Goal: Task Accomplishment & Management: Complete application form

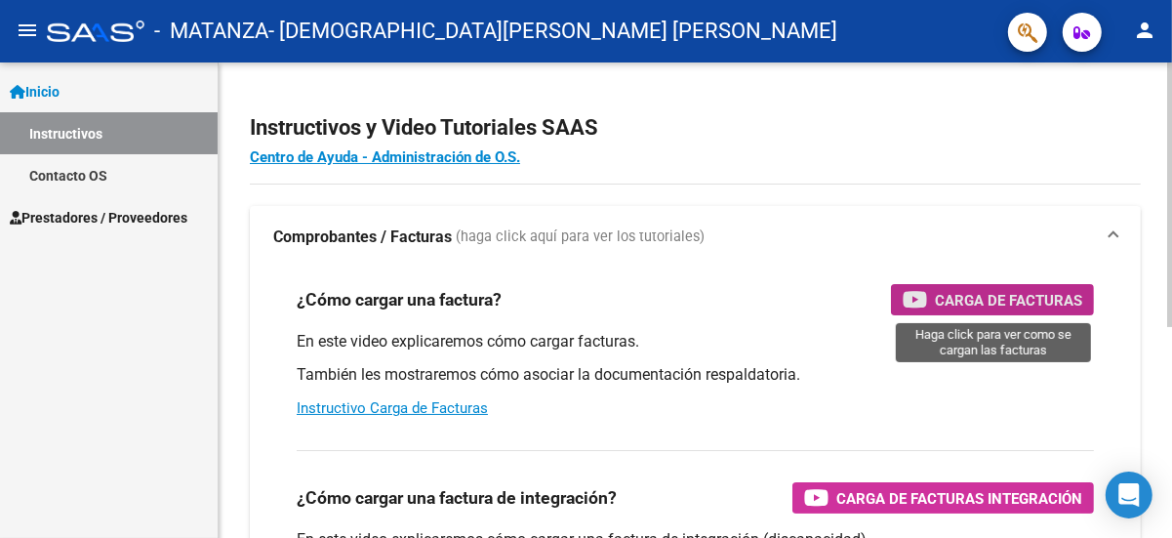
click at [915, 300] on icon "button" at bounding box center [914, 299] width 24 height 22
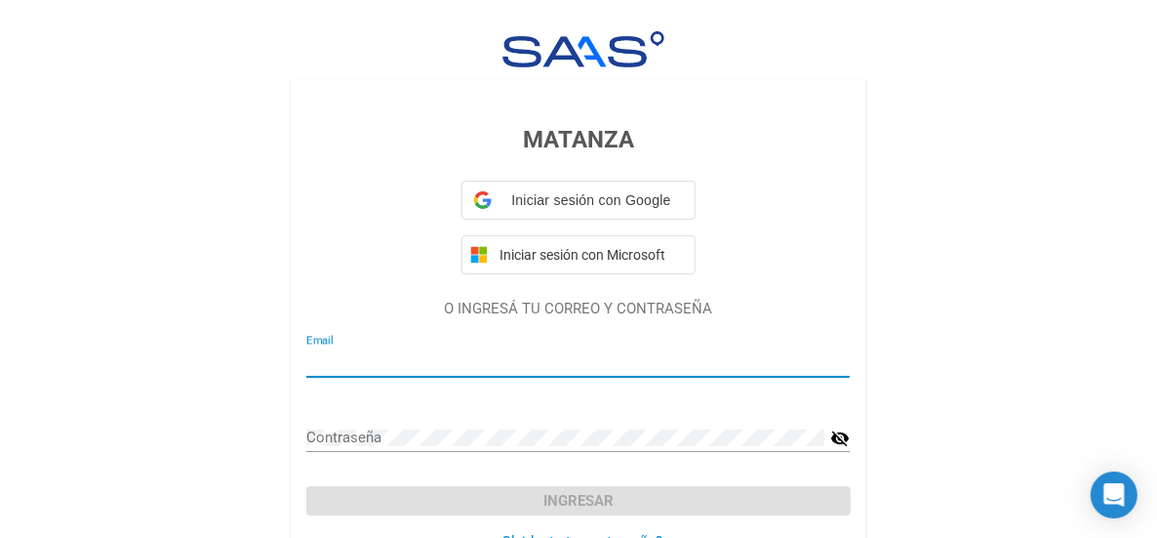
type input "[EMAIL_ADDRESS][DOMAIN_NAME]"
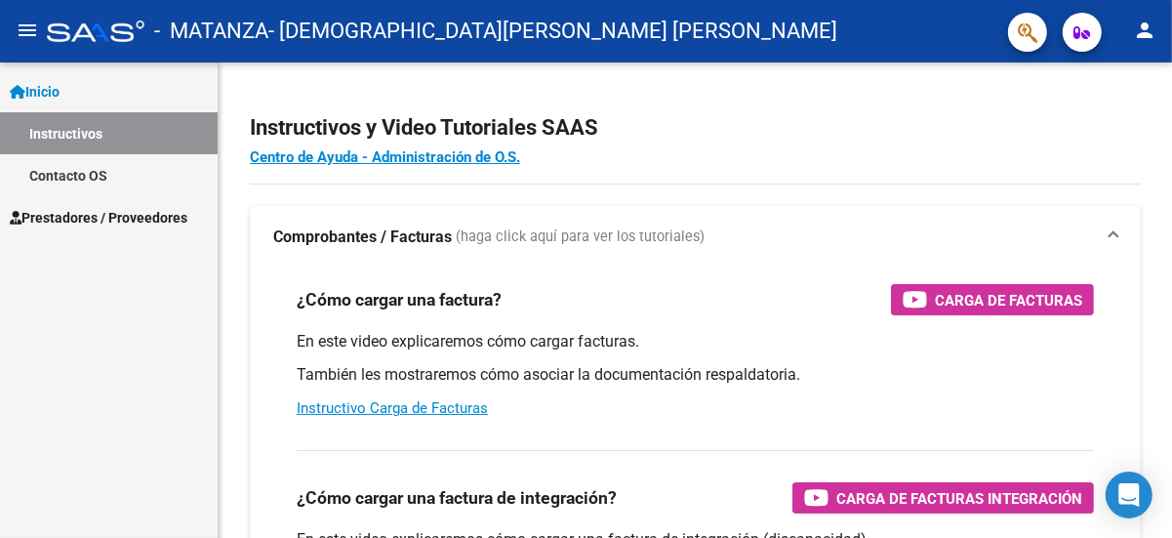
click at [105, 219] on span "Prestadores / Proveedores" at bounding box center [99, 217] width 178 height 21
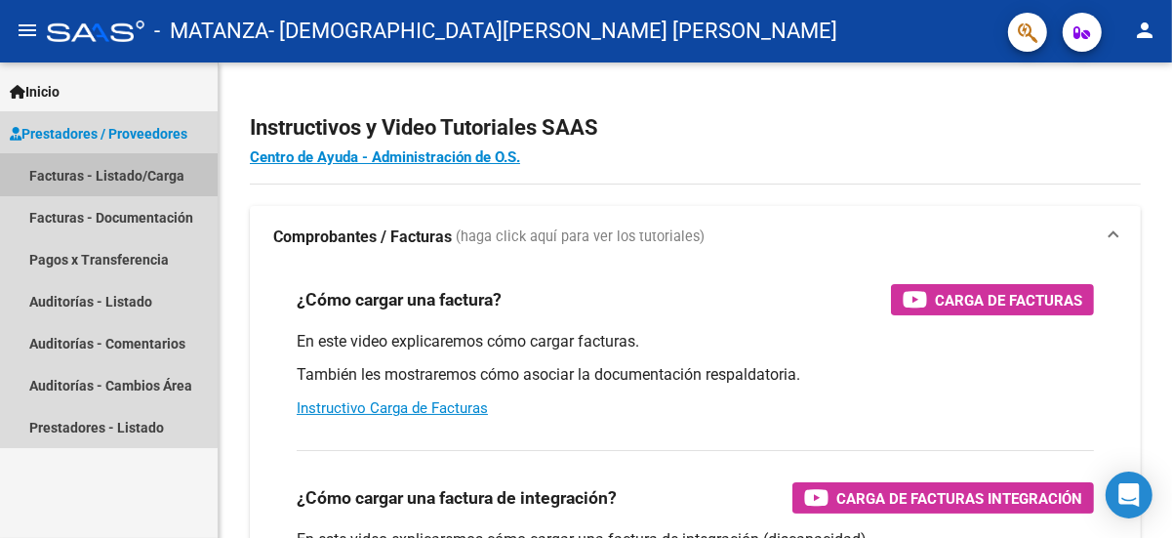
click at [81, 174] on link "Facturas - Listado/Carga" at bounding box center [109, 175] width 218 height 42
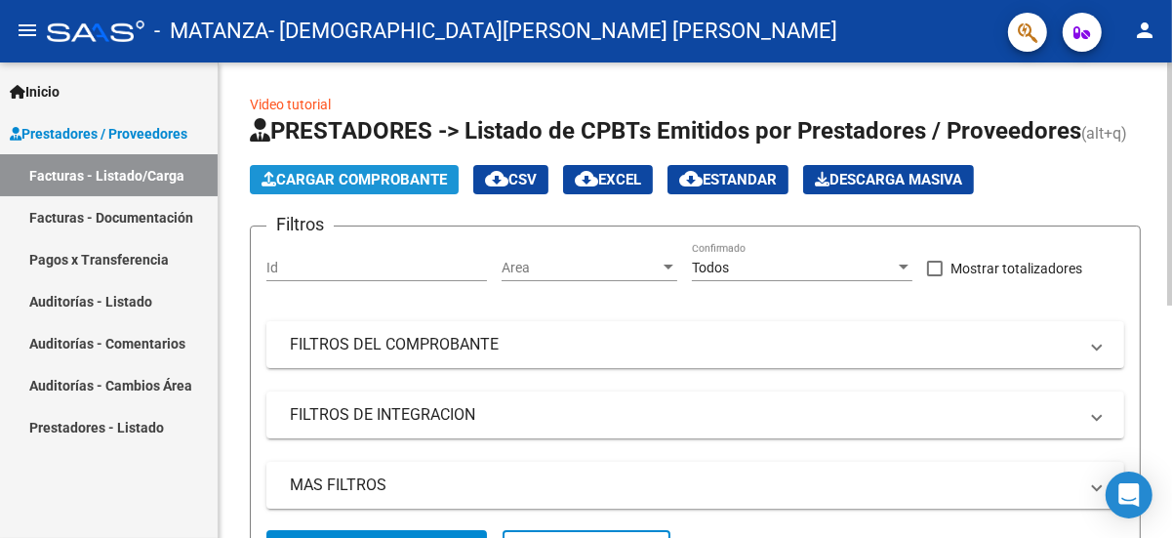
click at [401, 176] on span "Cargar Comprobante" at bounding box center [353, 180] width 185 height 18
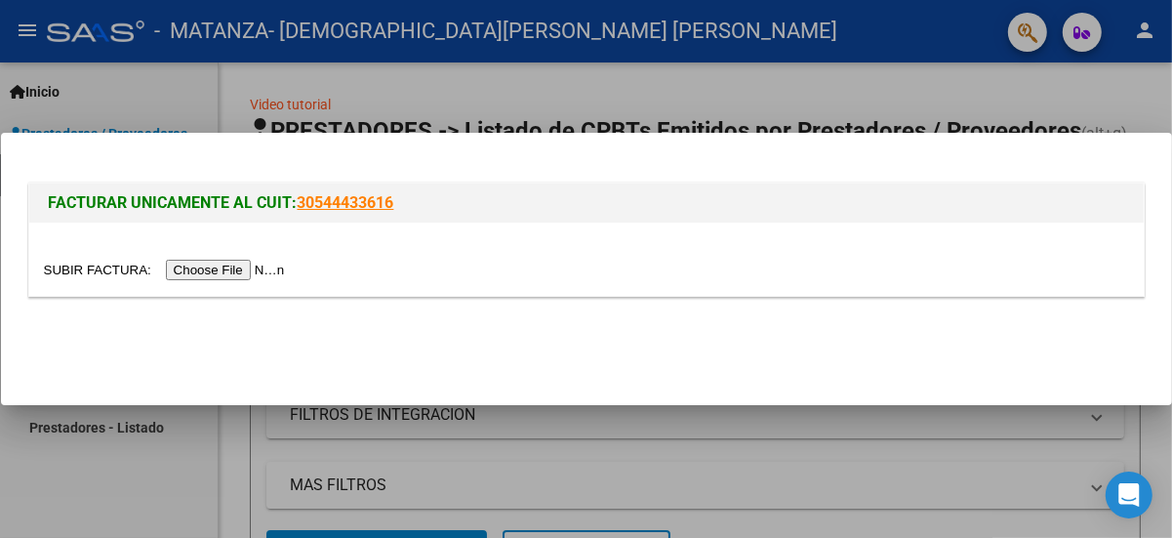
click at [199, 268] on input "file" at bounding box center [167, 269] width 247 height 20
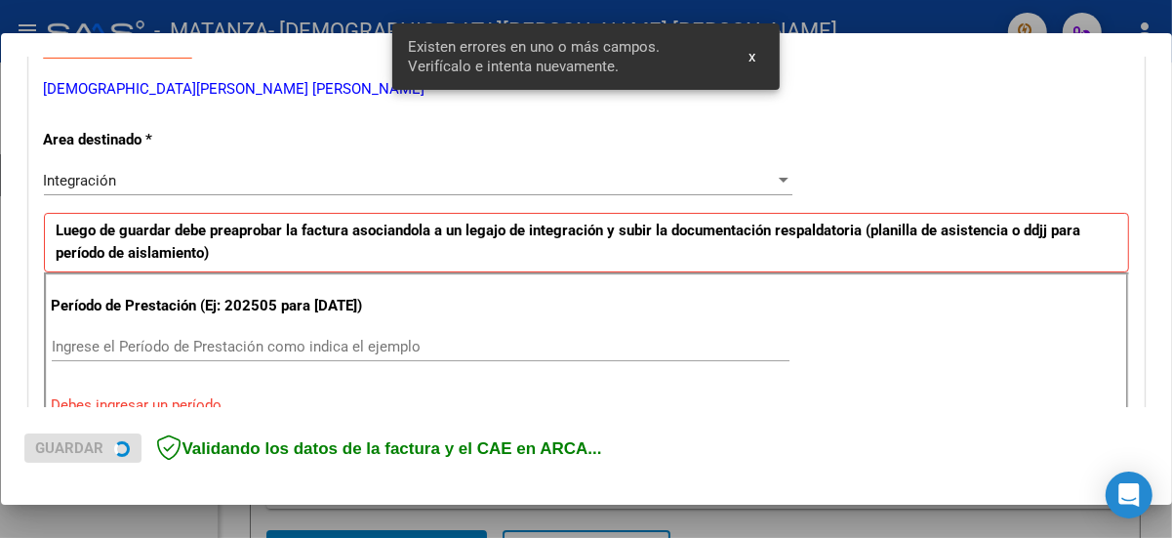
scroll to position [463, 0]
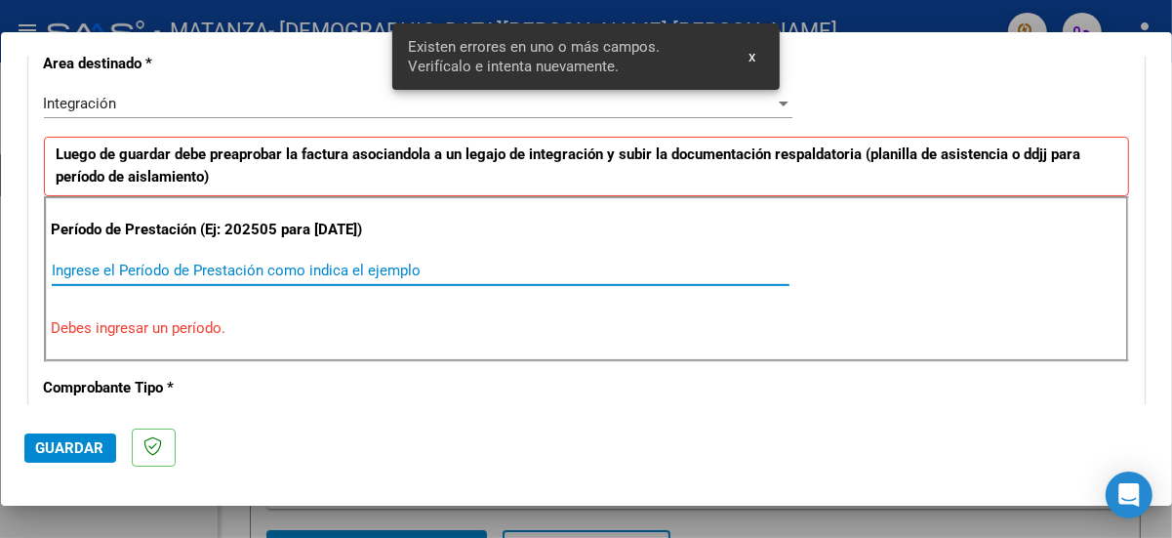
click at [65, 279] on input "Ingrese el Período de Prestación como indica el ejemplo" at bounding box center [421, 270] width 738 height 18
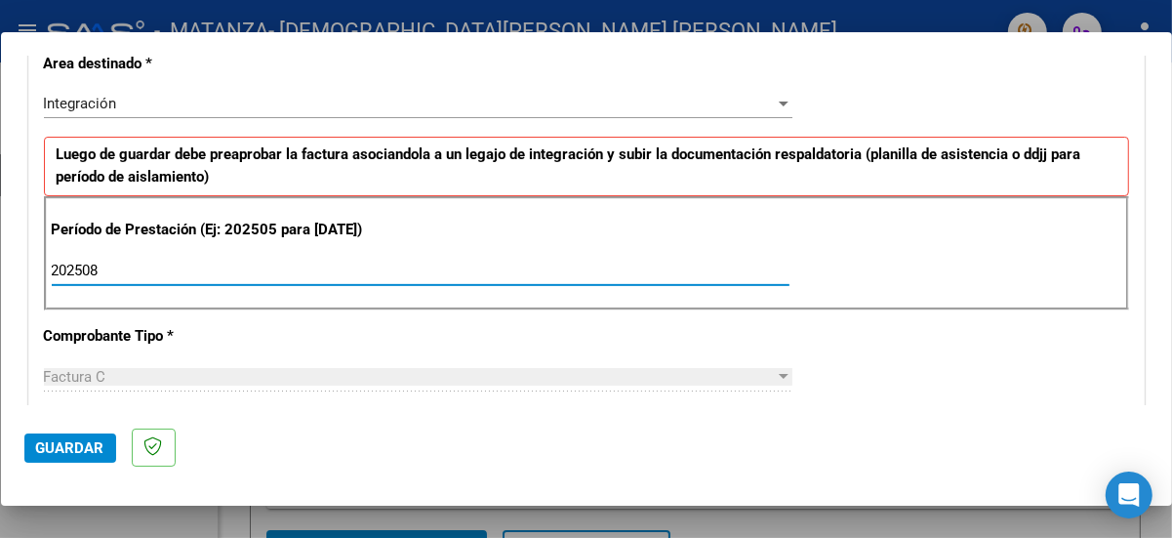
type input "202508"
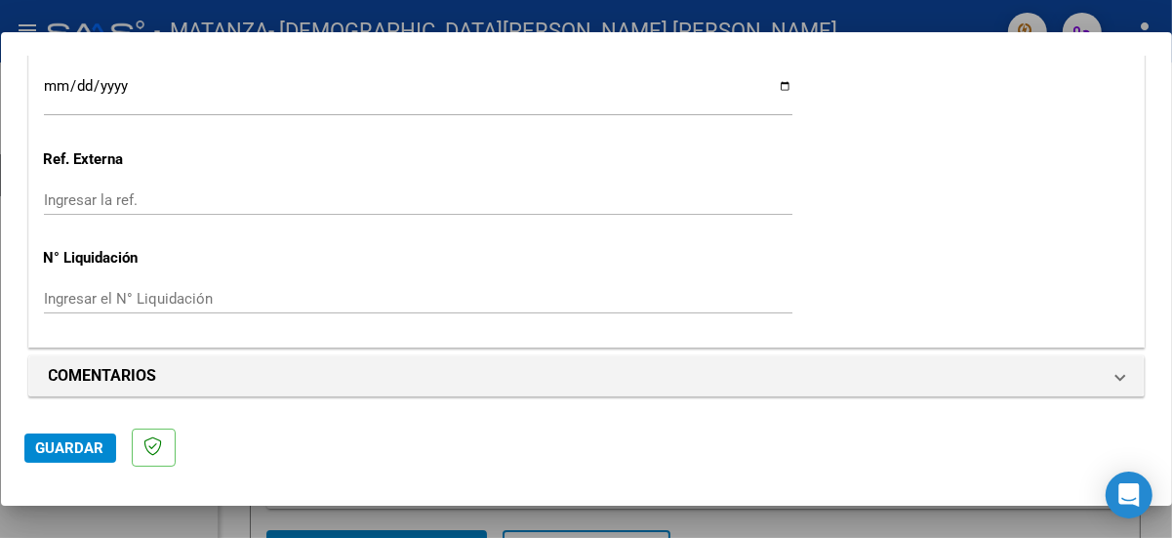
scroll to position [1420, 0]
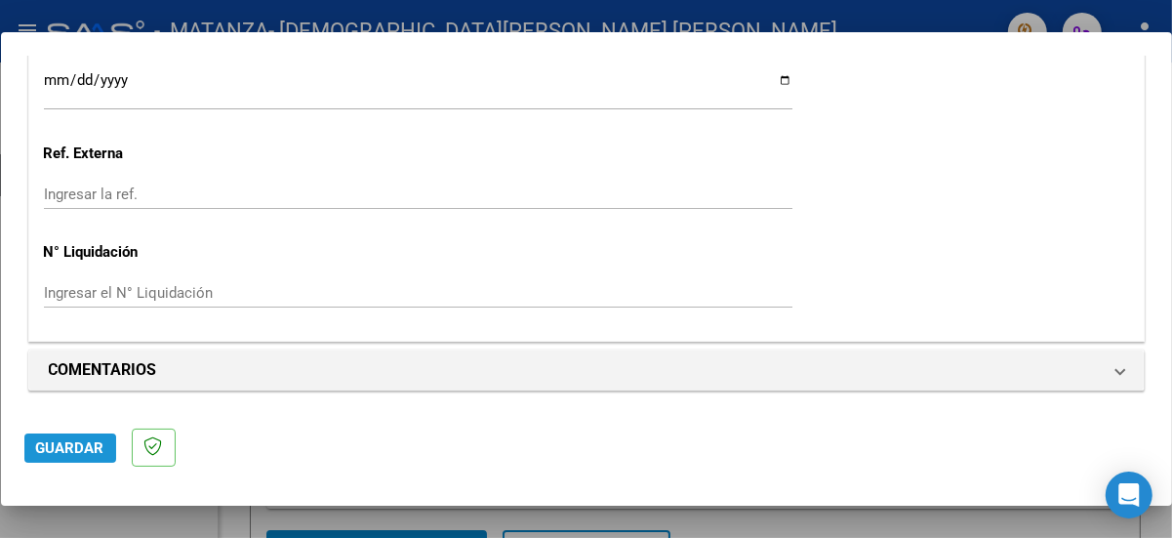
click at [59, 453] on span "Guardar" at bounding box center [70, 448] width 68 height 18
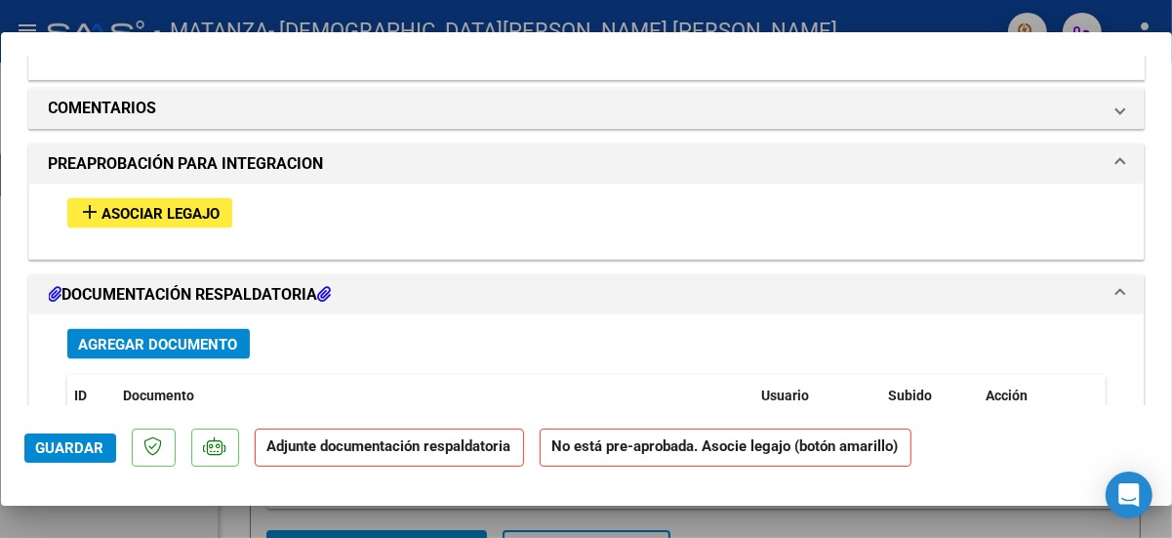
scroll to position [1652, 0]
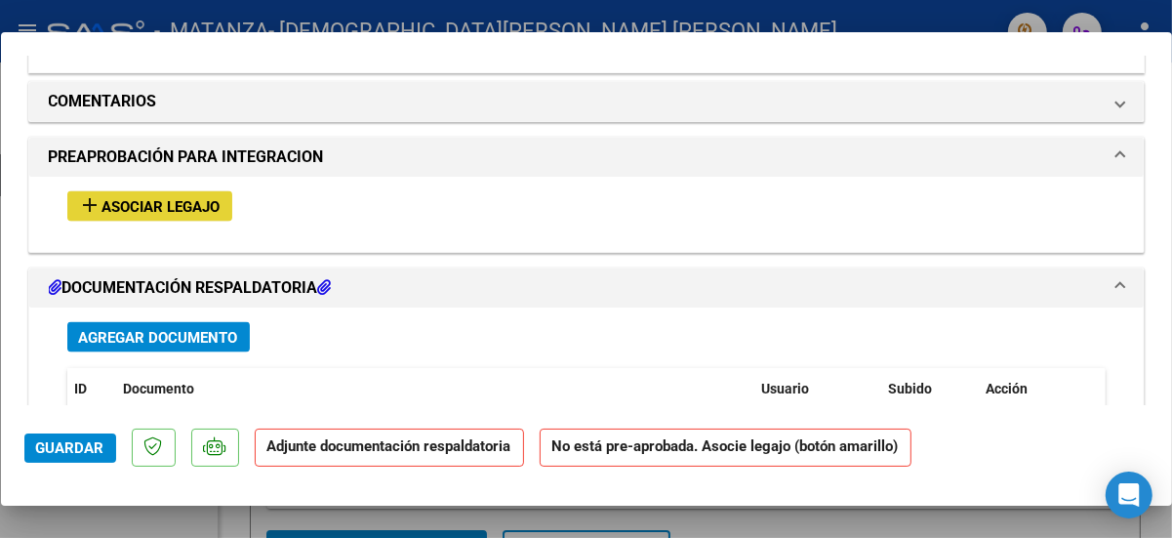
click at [158, 216] on span "Asociar Legajo" at bounding box center [161, 207] width 118 height 18
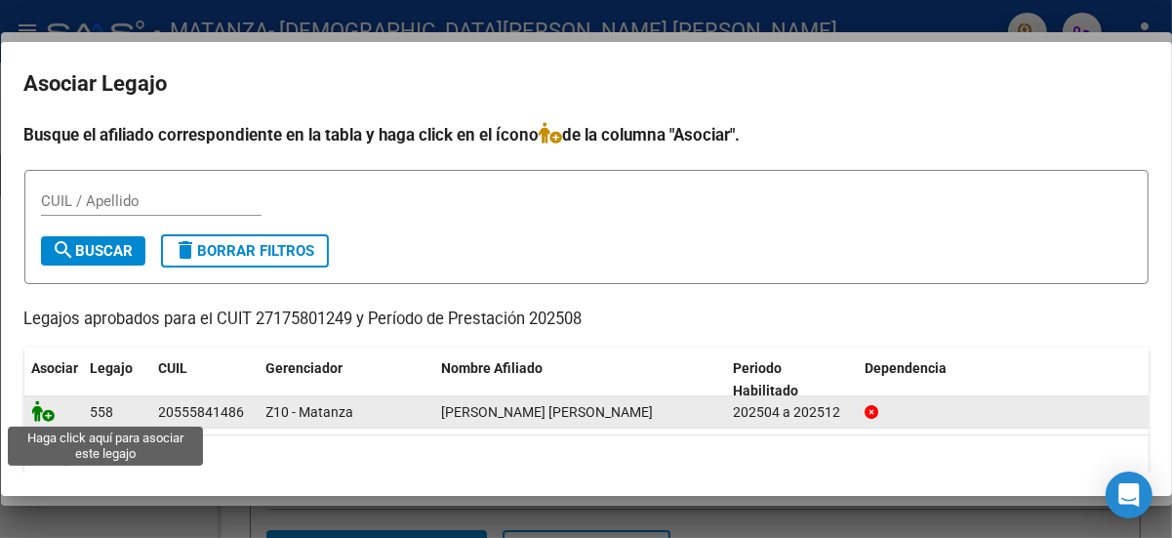
click at [49, 413] on icon at bounding box center [43, 410] width 23 height 21
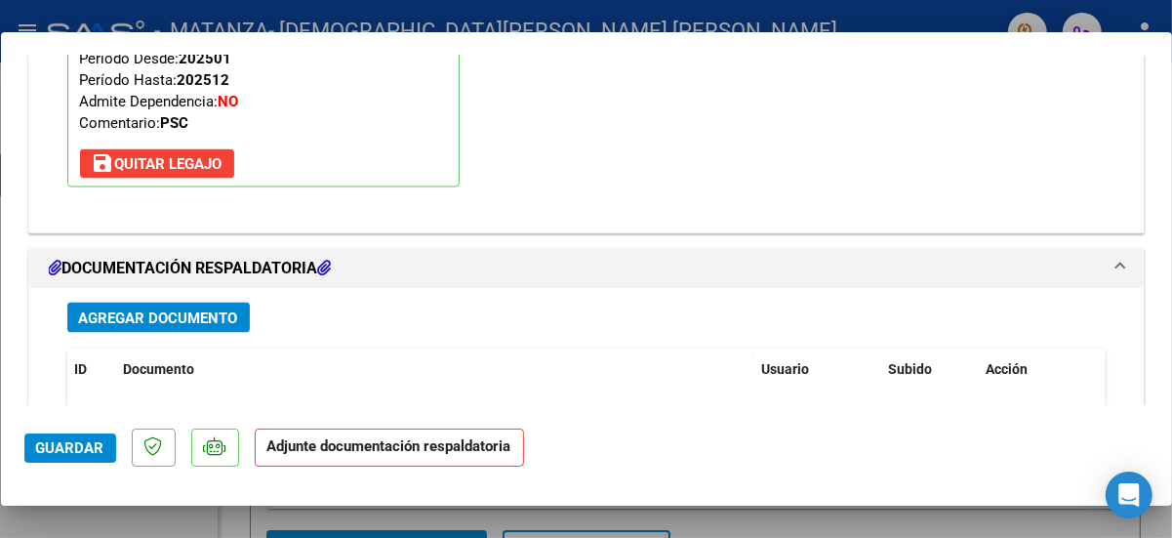
scroll to position [2014, 0]
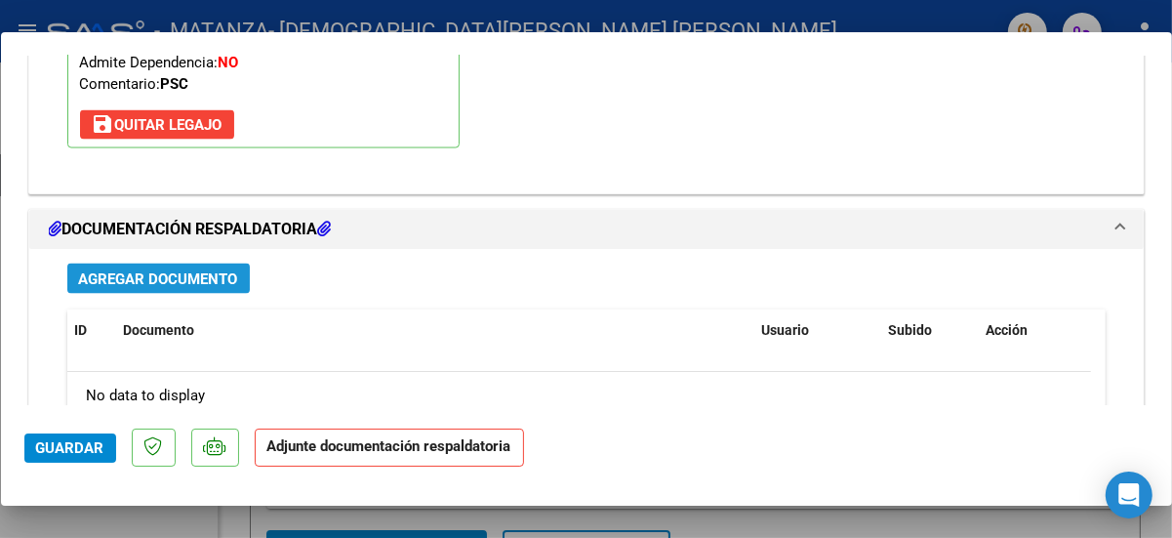
click at [127, 288] on span "Agregar Documento" at bounding box center [158, 279] width 159 height 18
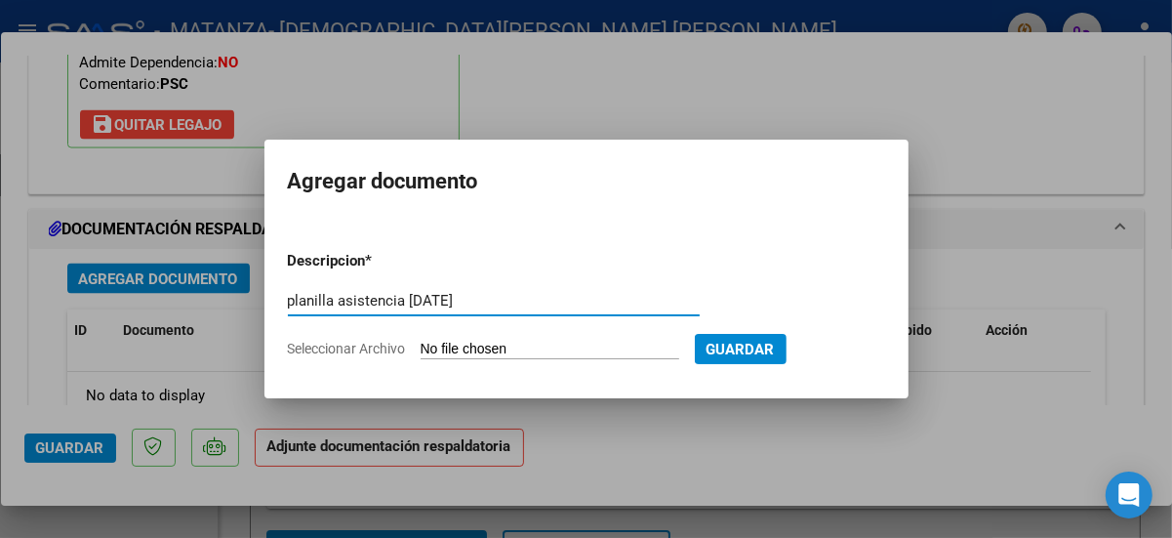
type input "planilla asistencia [DATE]"
click at [437, 350] on input "Seleccionar Archivo" at bounding box center [549, 349] width 259 height 19
type input "C:\fakepath\[PERSON_NAME] asistencia [DATE].pdf"
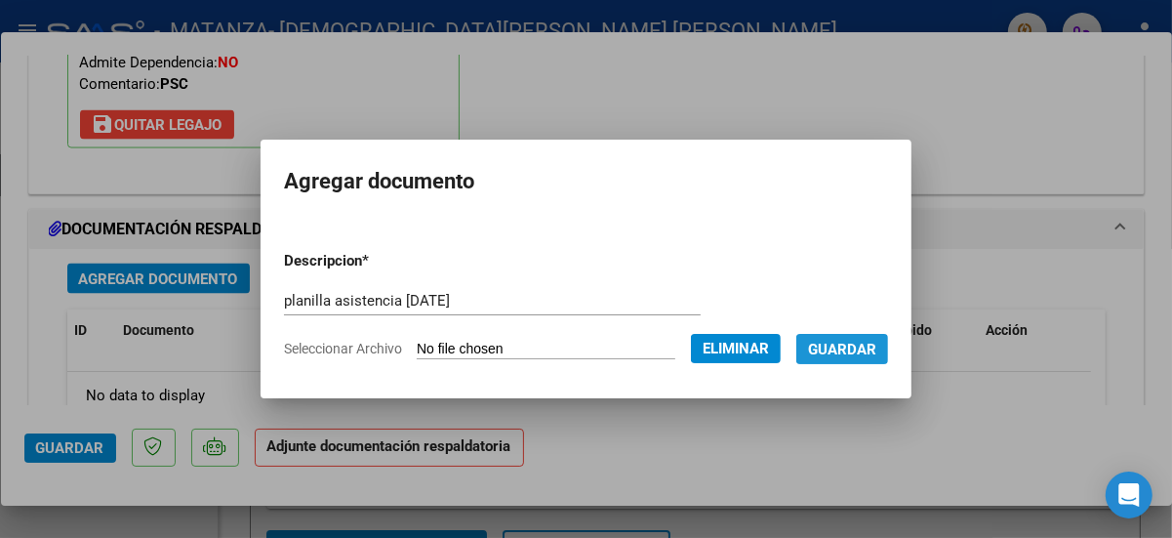
click at [876, 349] on span "Guardar" at bounding box center [842, 349] width 68 height 18
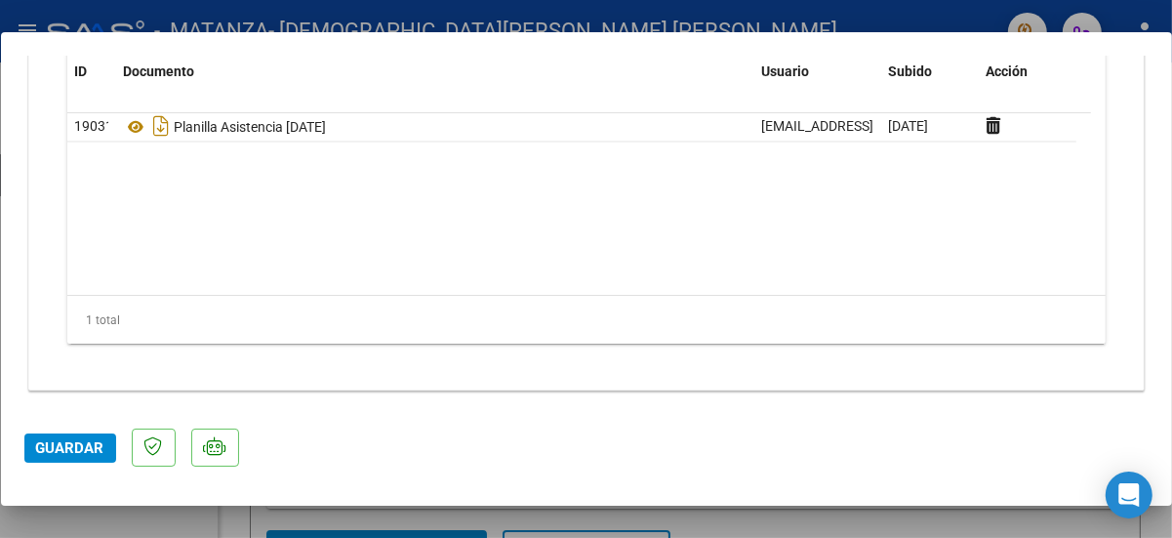
scroll to position [2286, 0]
click at [61, 447] on span "Guardar" at bounding box center [70, 448] width 68 height 18
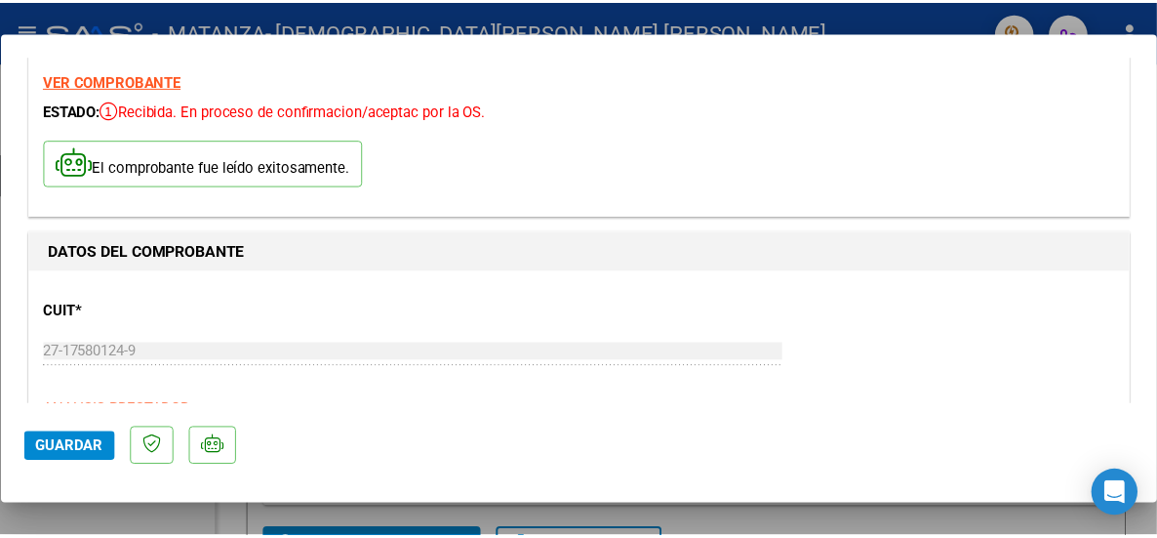
scroll to position [0, 0]
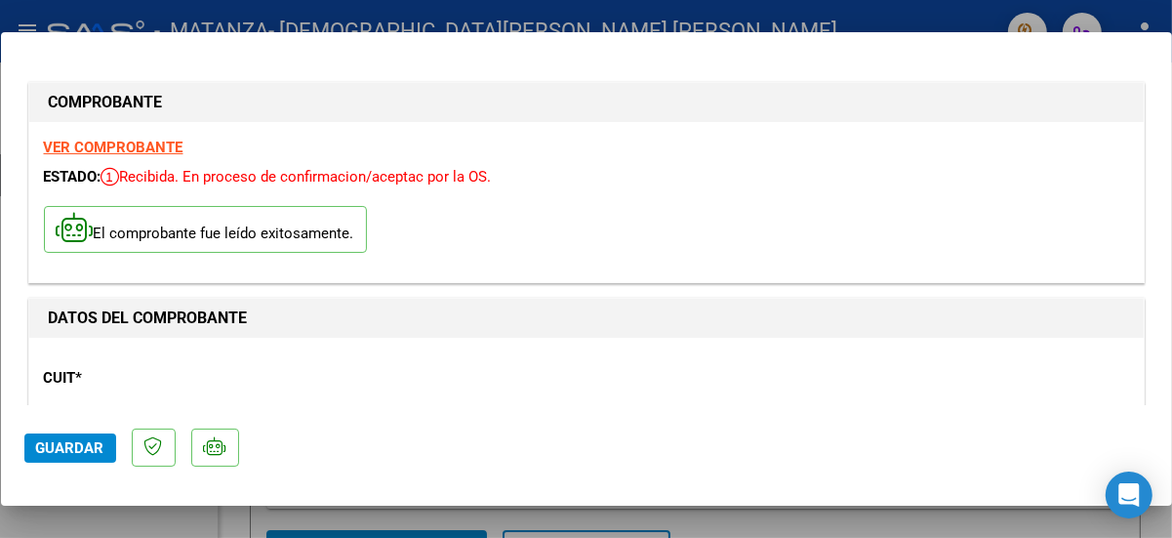
click at [594, 19] on div at bounding box center [586, 269] width 1172 height 538
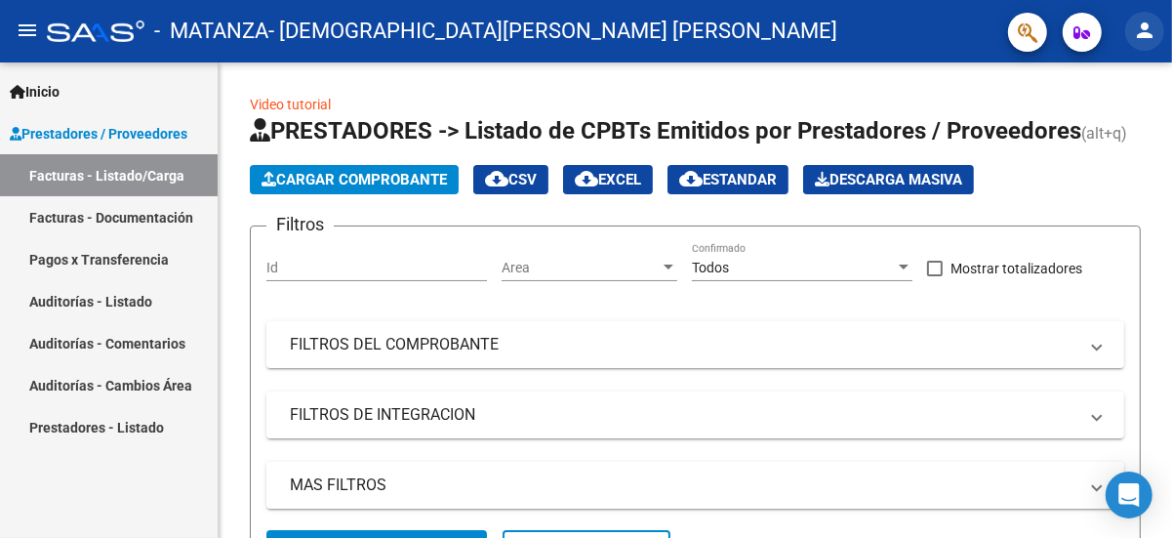
click at [1146, 32] on mat-icon "person" at bounding box center [1144, 30] width 23 height 23
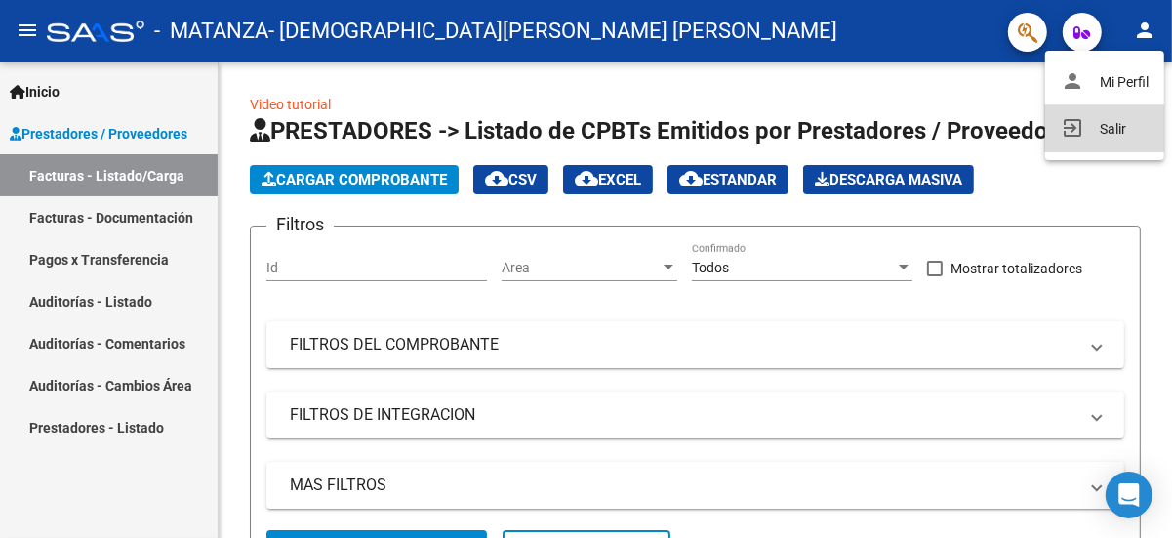
click at [1100, 124] on button "exit_to_app Salir" at bounding box center [1104, 128] width 119 height 47
